Goal: Task Accomplishment & Management: Manage account settings

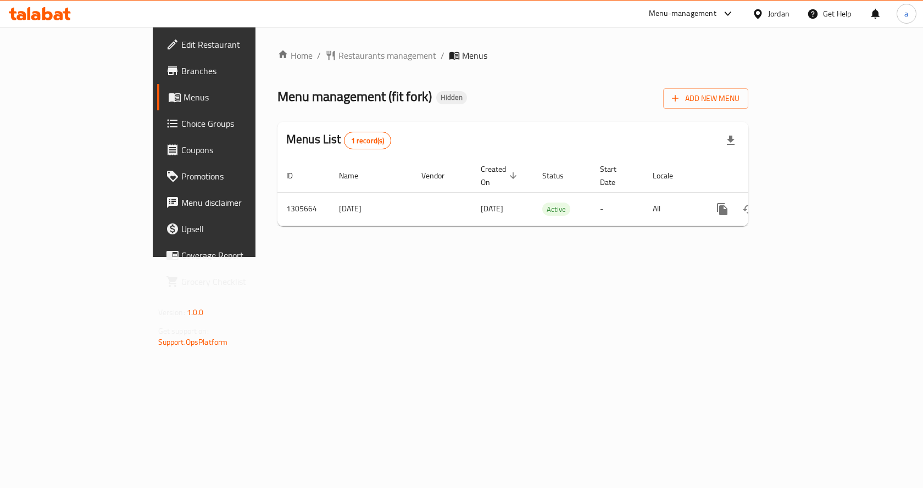
click at [181, 129] on span "Choice Groups" at bounding box center [239, 123] width 117 height 13
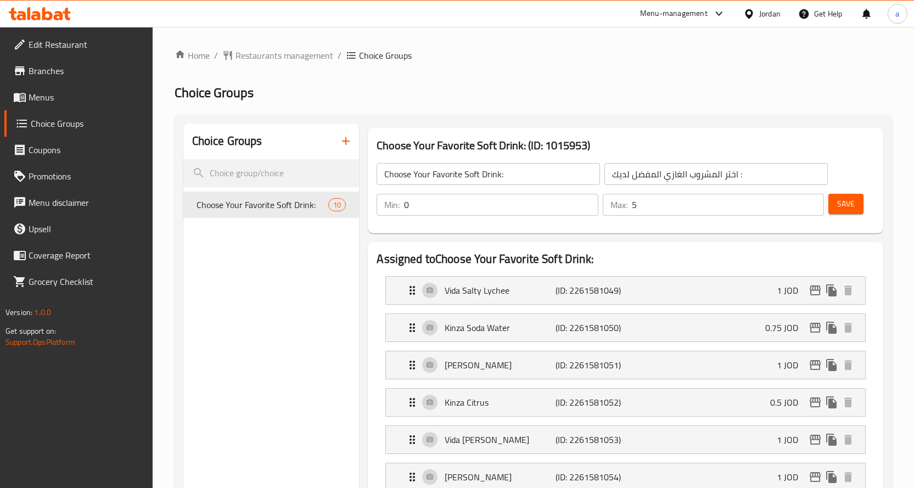
click at [101, 53] on link "Edit Restaurant" at bounding box center [78, 44] width 148 height 26
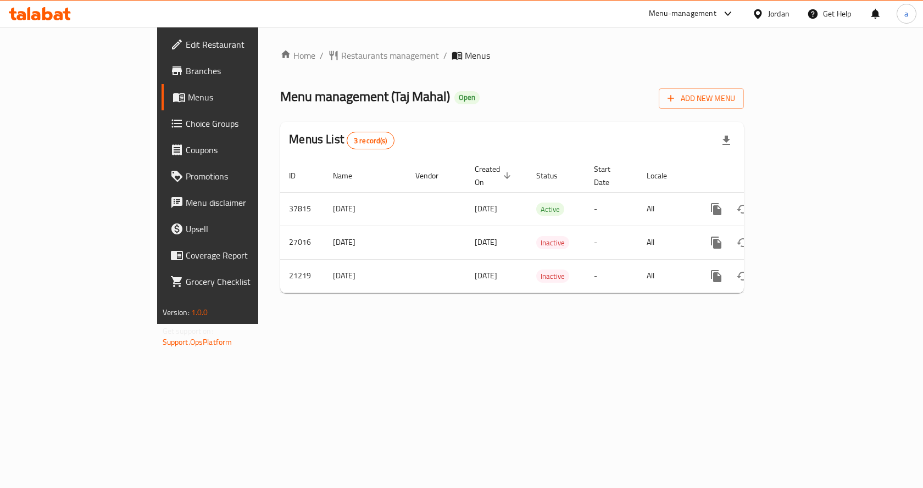
click at [186, 130] on span "Choice Groups" at bounding box center [244, 123] width 117 height 13
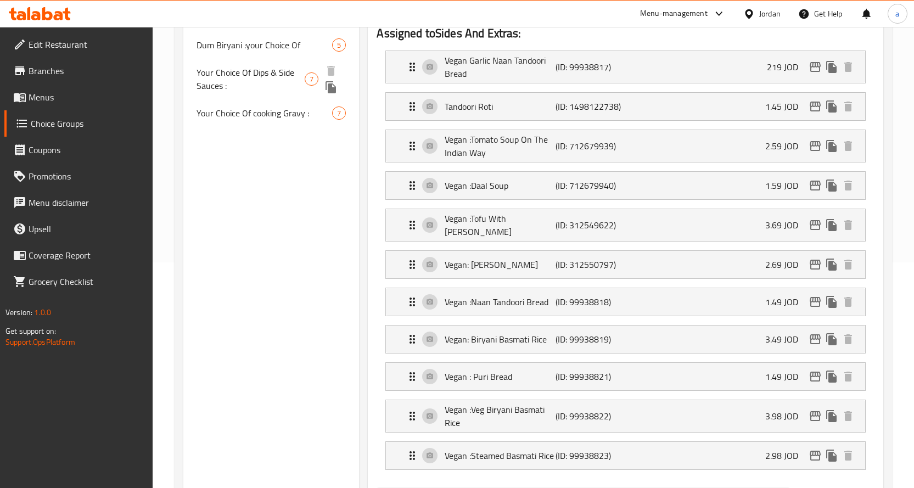
scroll to position [165, 0]
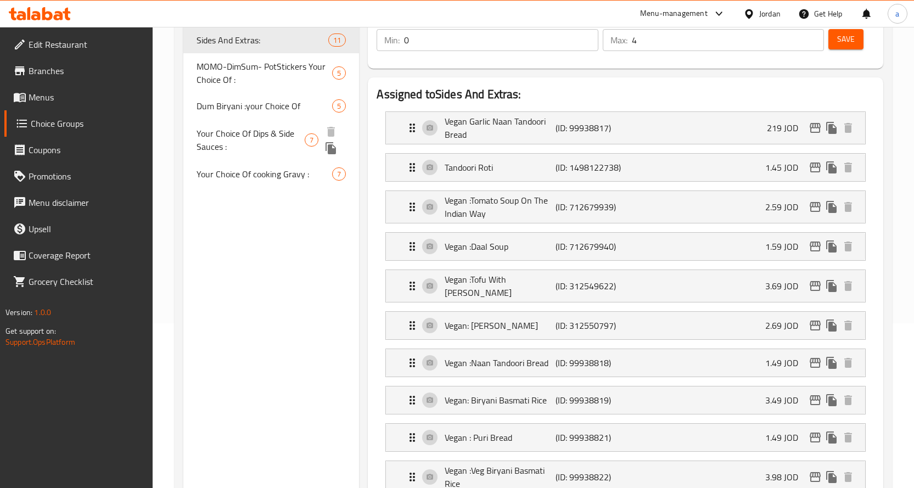
click at [282, 139] on span "Your Choice Of Dips & Side Sauces :" at bounding box center [251, 140] width 109 height 26
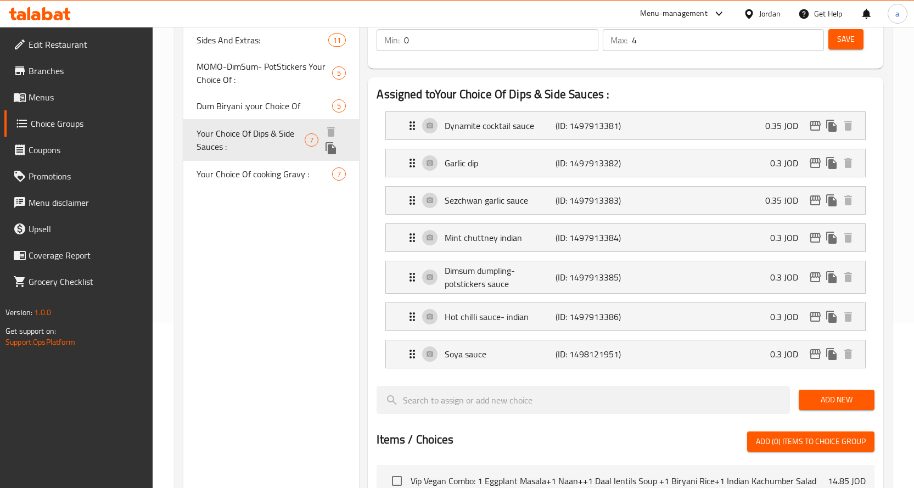
type input "Your Choice Of Dips & Side Sauces :"
type input "اختيارك من الصوصات الجانبية والديب :"
type input "6"
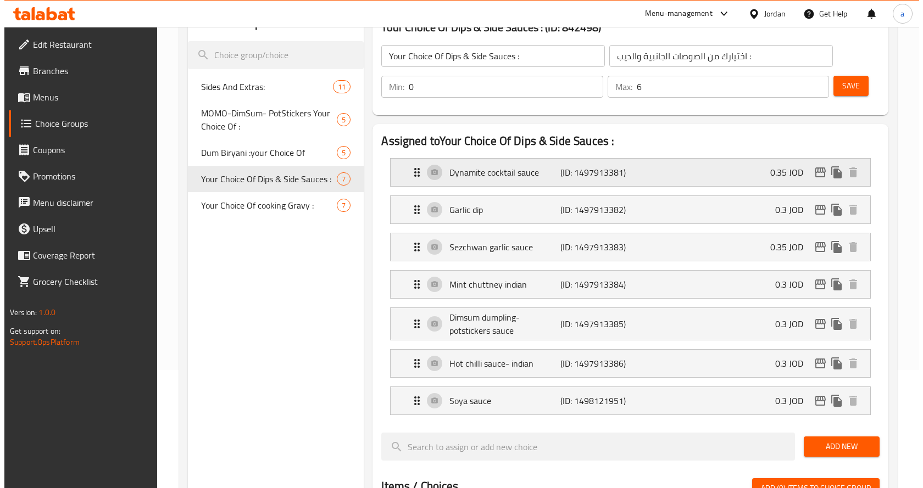
scroll to position [0, 0]
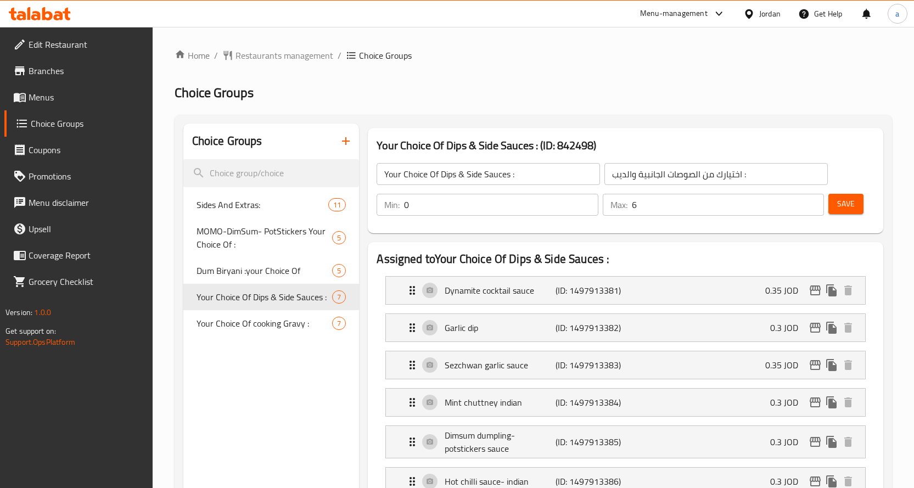
click at [667, 94] on h2 "Choice Groups" at bounding box center [534, 93] width 718 height 18
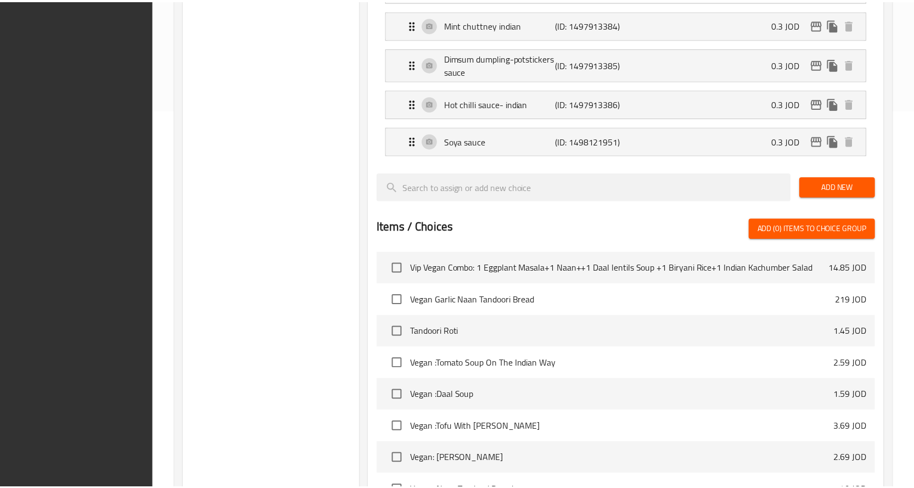
scroll to position [551, 0]
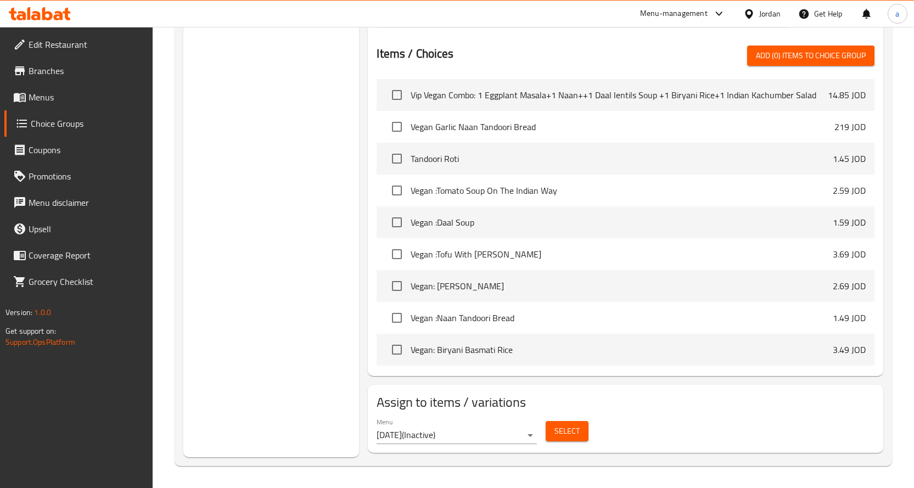
click at [294, 214] on div "Choice Groups Sides And Extras: 11 MOMO-DimSum- PotStickers Your Choice Of : 5 …" at bounding box center [271, 15] width 176 height 885
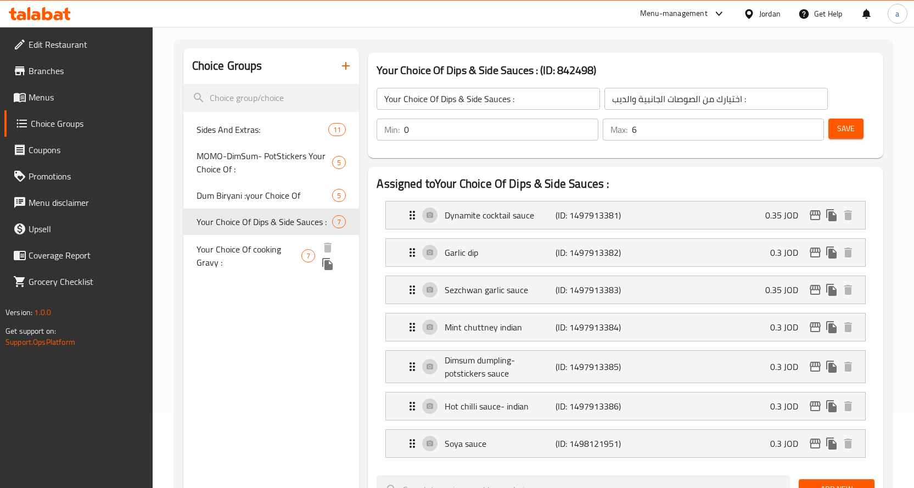
scroll to position [57, 0]
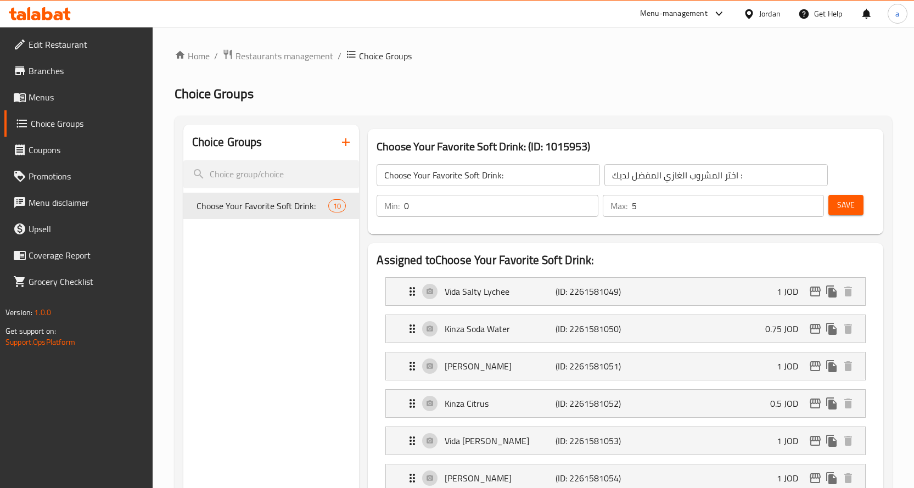
click at [588, 90] on h2 "Choice Groups" at bounding box center [534, 94] width 718 height 18
click at [591, 61] on ol "Home / Restaurants management / Choice Groups" at bounding box center [534, 56] width 718 height 14
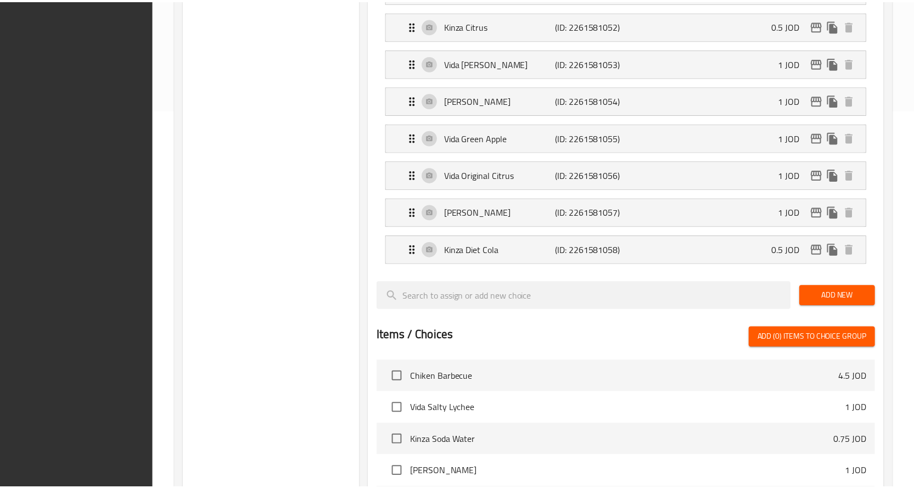
scroll to position [660, 0]
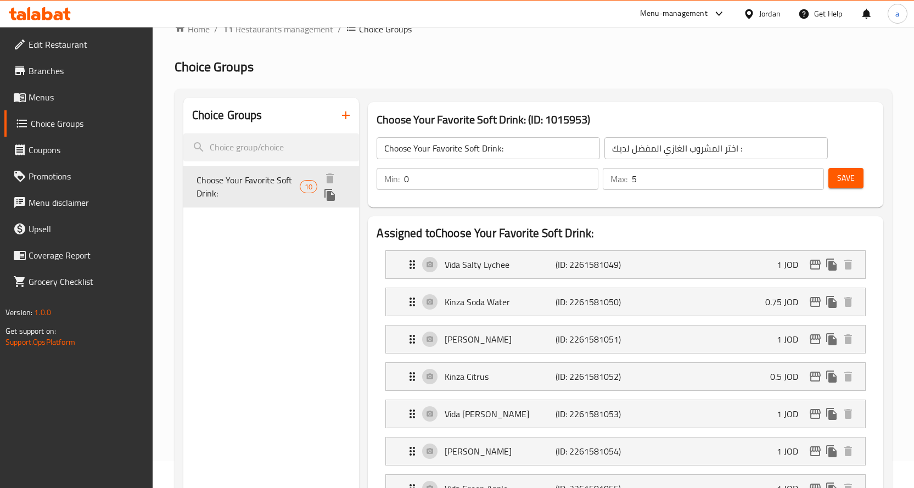
scroll to position [0, 0]
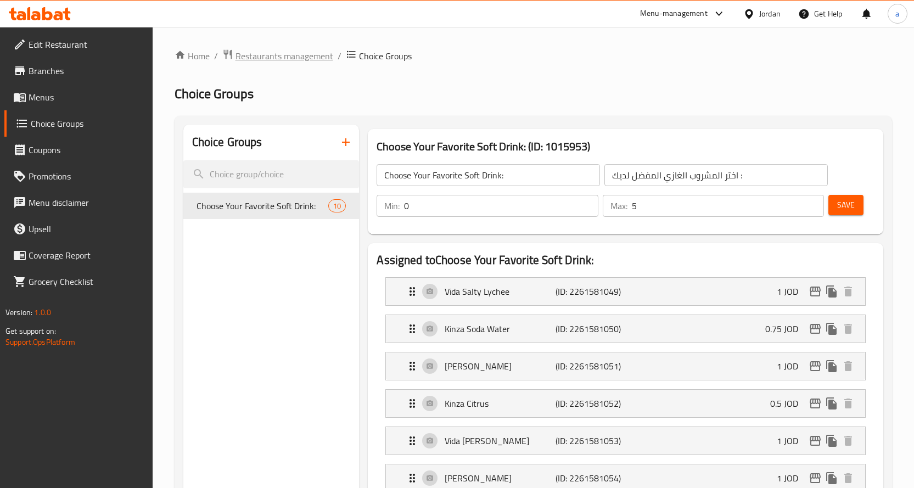
click at [290, 63] on span "Restaurants management" at bounding box center [285, 55] width 98 height 13
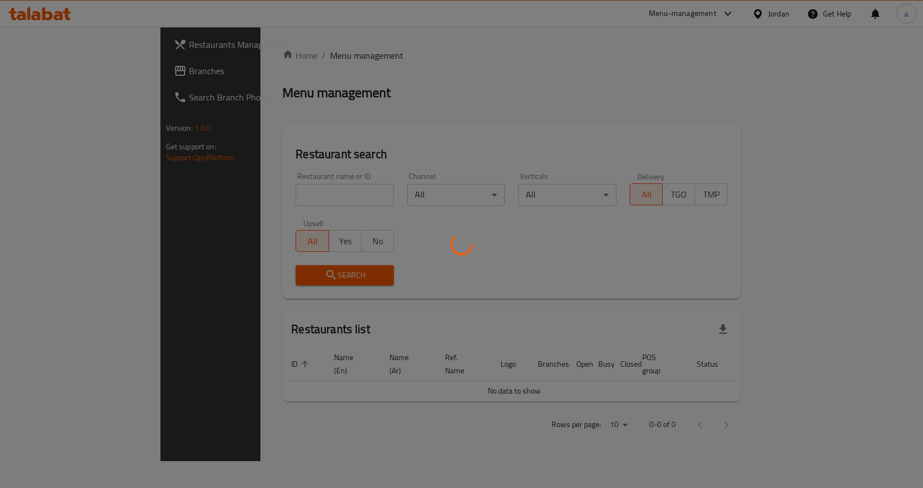
click at [76, 71] on div at bounding box center [461, 244] width 923 height 488
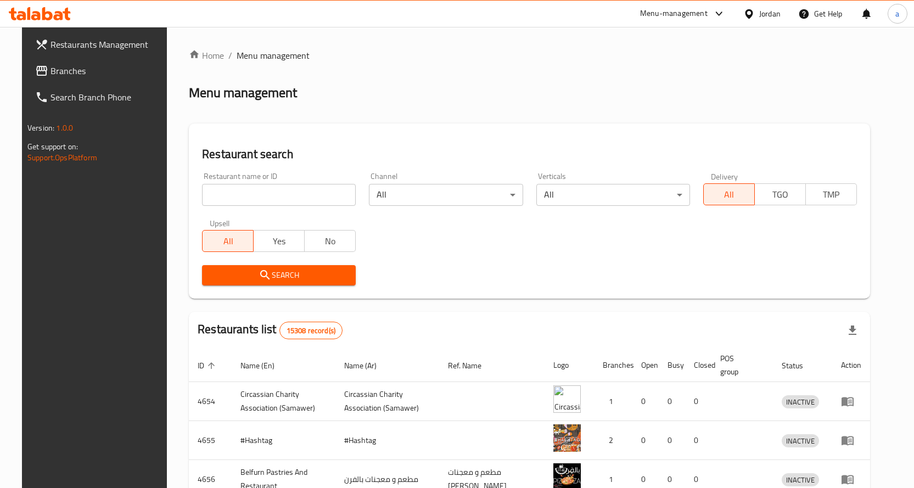
click at [76, 71] on span "Branches" at bounding box center [108, 70] width 115 height 13
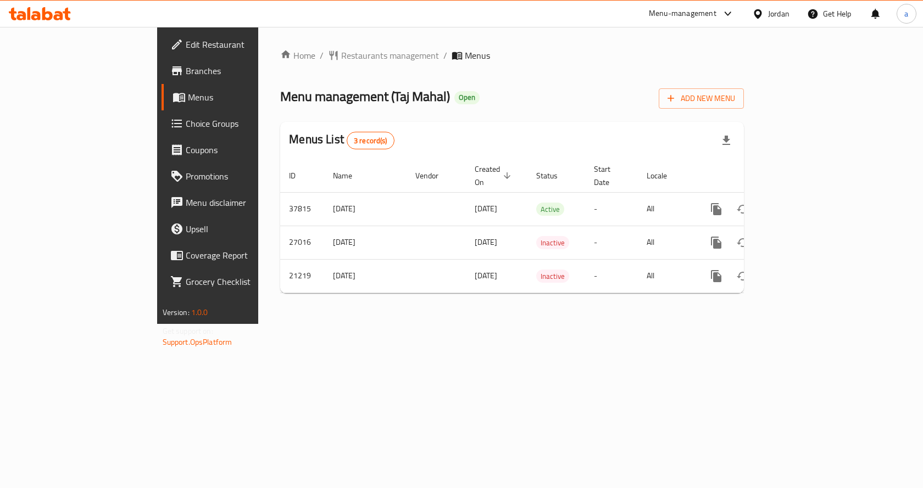
click at [161, 133] on link "Choice Groups" at bounding box center [236, 123] width 150 height 26
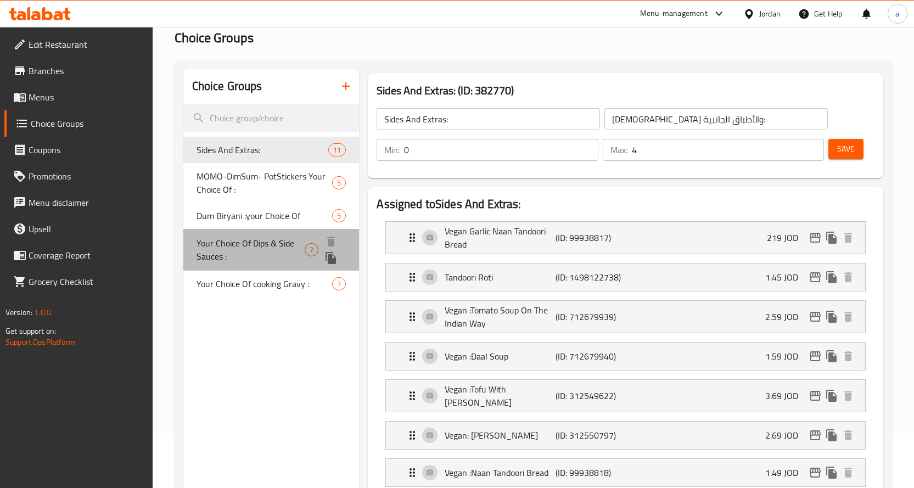
click at [286, 250] on span "Your Choice Of Dips & Side Sauces :" at bounding box center [251, 250] width 109 height 26
type input "Your Choice Of Dips & Side Sauces :"
type input "اختيارك من الصوصات الجانبية والديب :"
type input "6"
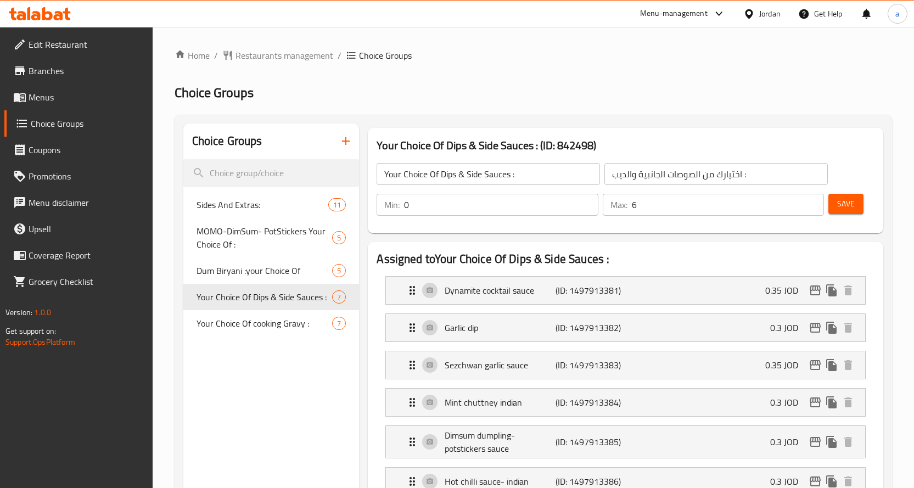
click at [603, 135] on div "Your Choice Of Dips & Side Sauces : (ID: 842498) Your Choice Of Dips & Side Sau…" at bounding box center [626, 180] width 516 height 105
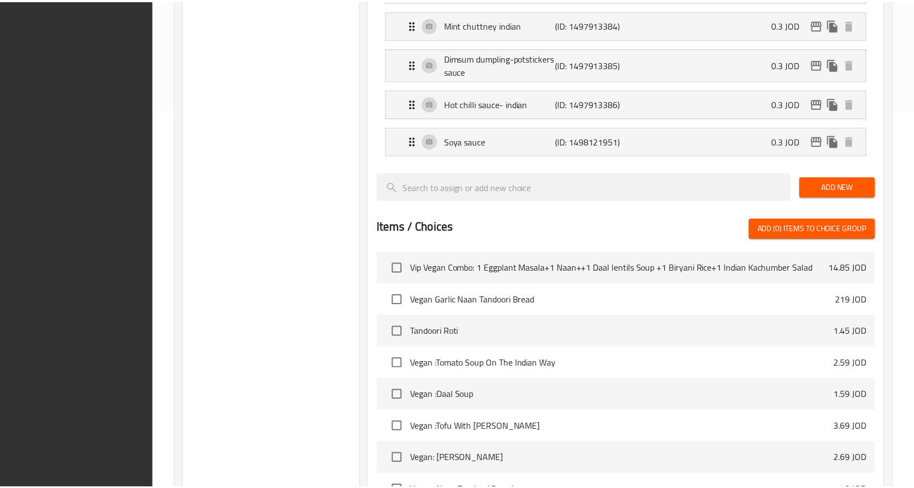
scroll to position [551, 0]
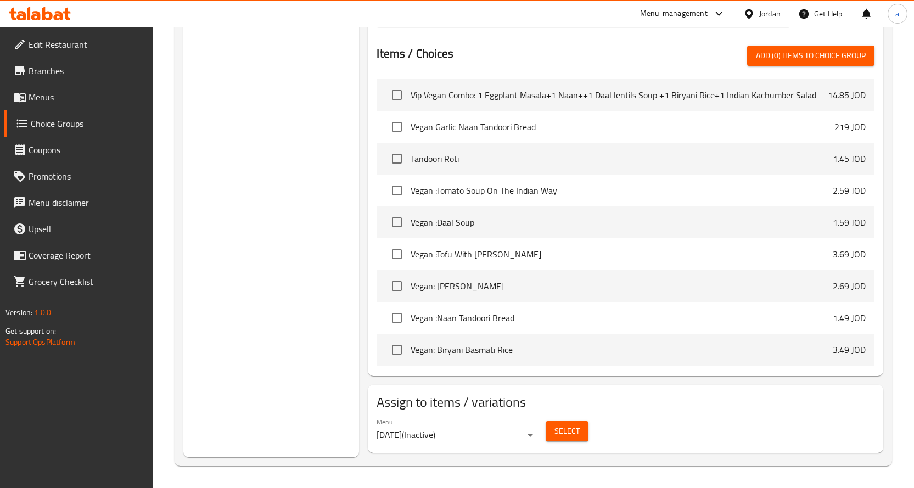
click at [299, 266] on div "Choice Groups Sides And Extras: 11 MOMO-DimSum- PotStickers Your Choice Of : 5 …" at bounding box center [271, 15] width 176 height 885
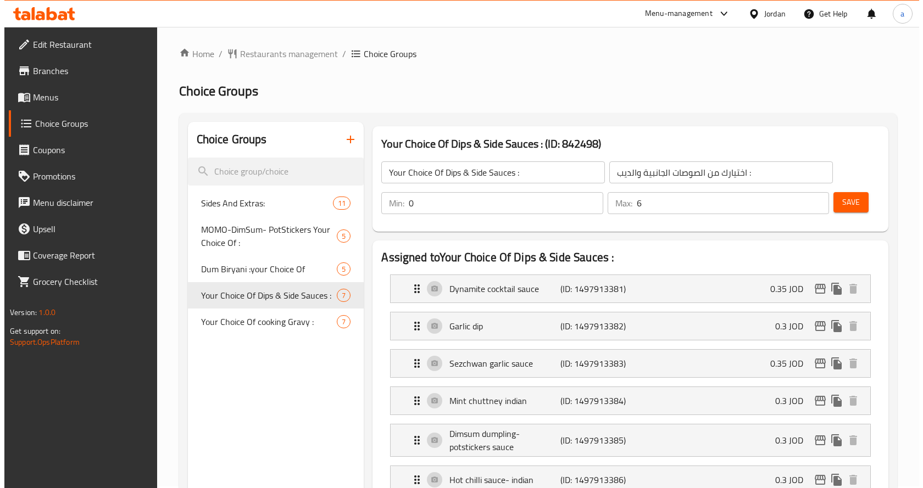
scroll to position [0, 0]
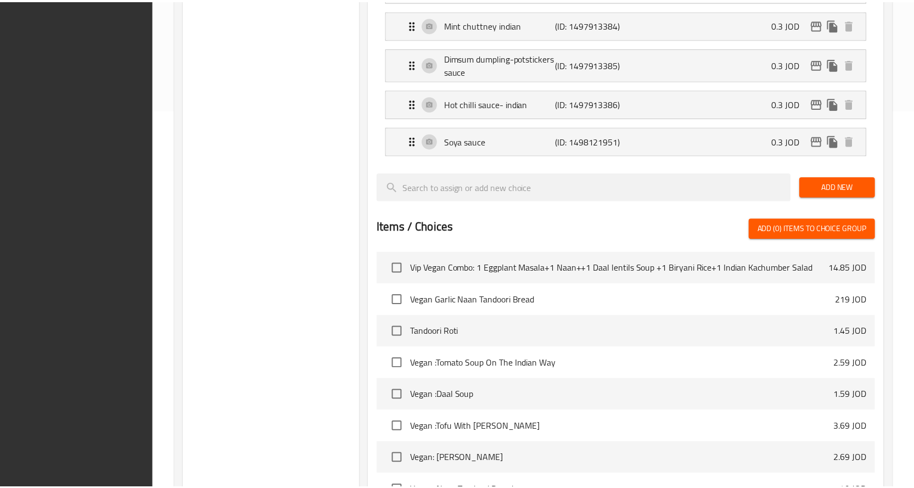
scroll to position [551, 0]
